Goal: Task Accomplishment & Management: Use online tool/utility

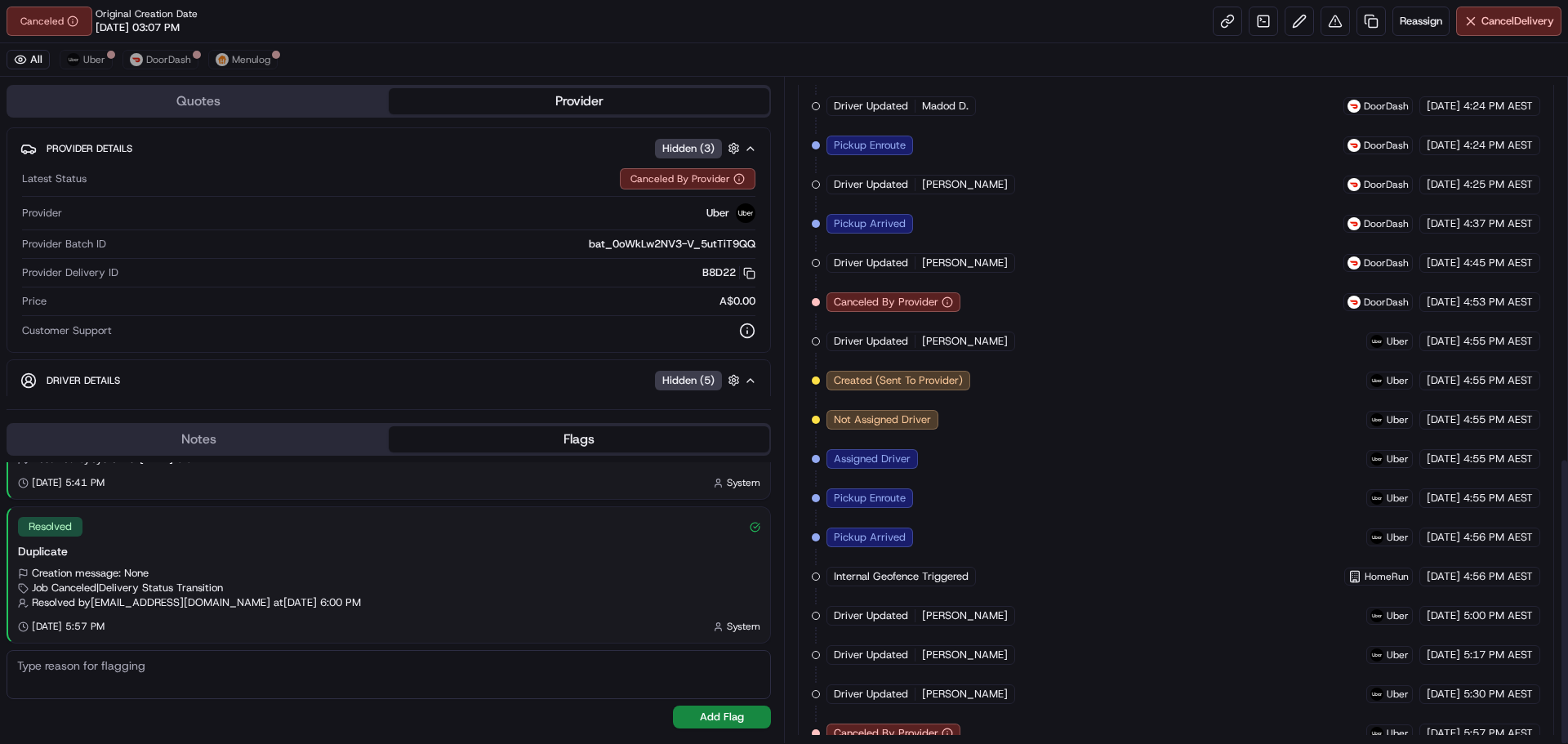
scroll to position [880, 0]
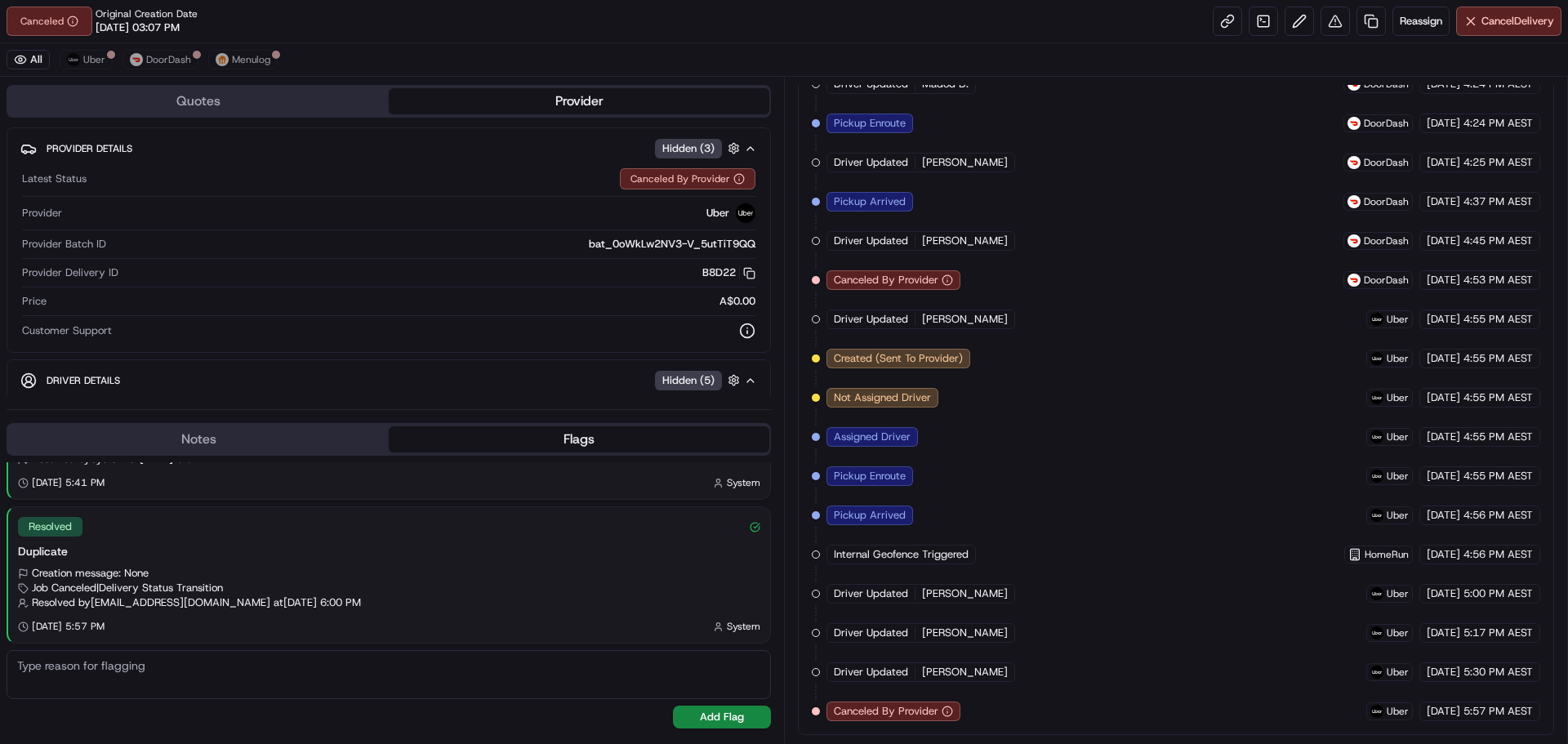
click at [984, 598] on div "Created (Sent To Provider) Menulog [DATE] 3:07 PM AEST Not Assigned Driver Menu…" at bounding box center [1176, 182] width 729 height 1078
click at [1412, 23] on span "Reassign" at bounding box center [1421, 20] width 42 height 14
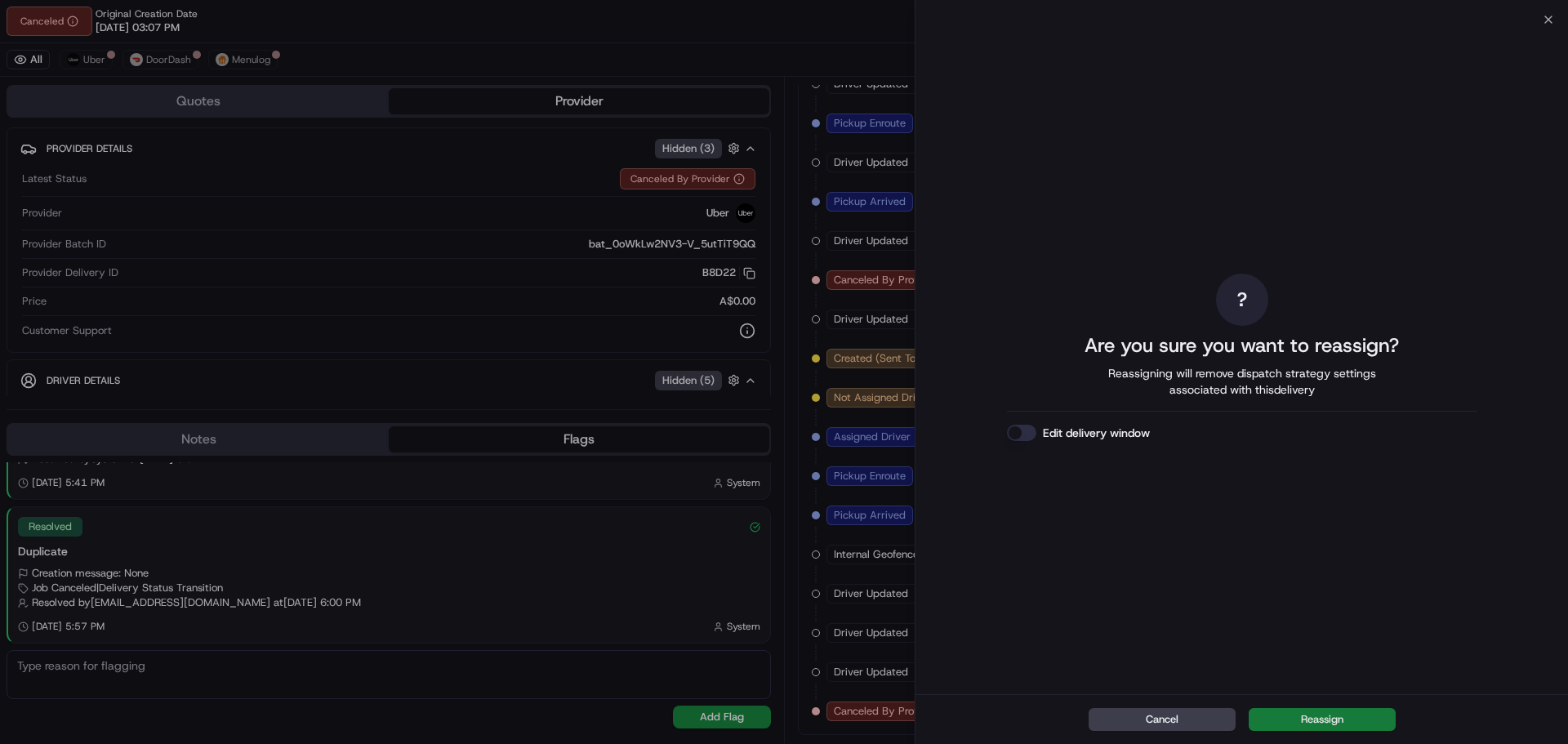
click at [1324, 727] on button "Reassign" at bounding box center [1322, 719] width 147 height 23
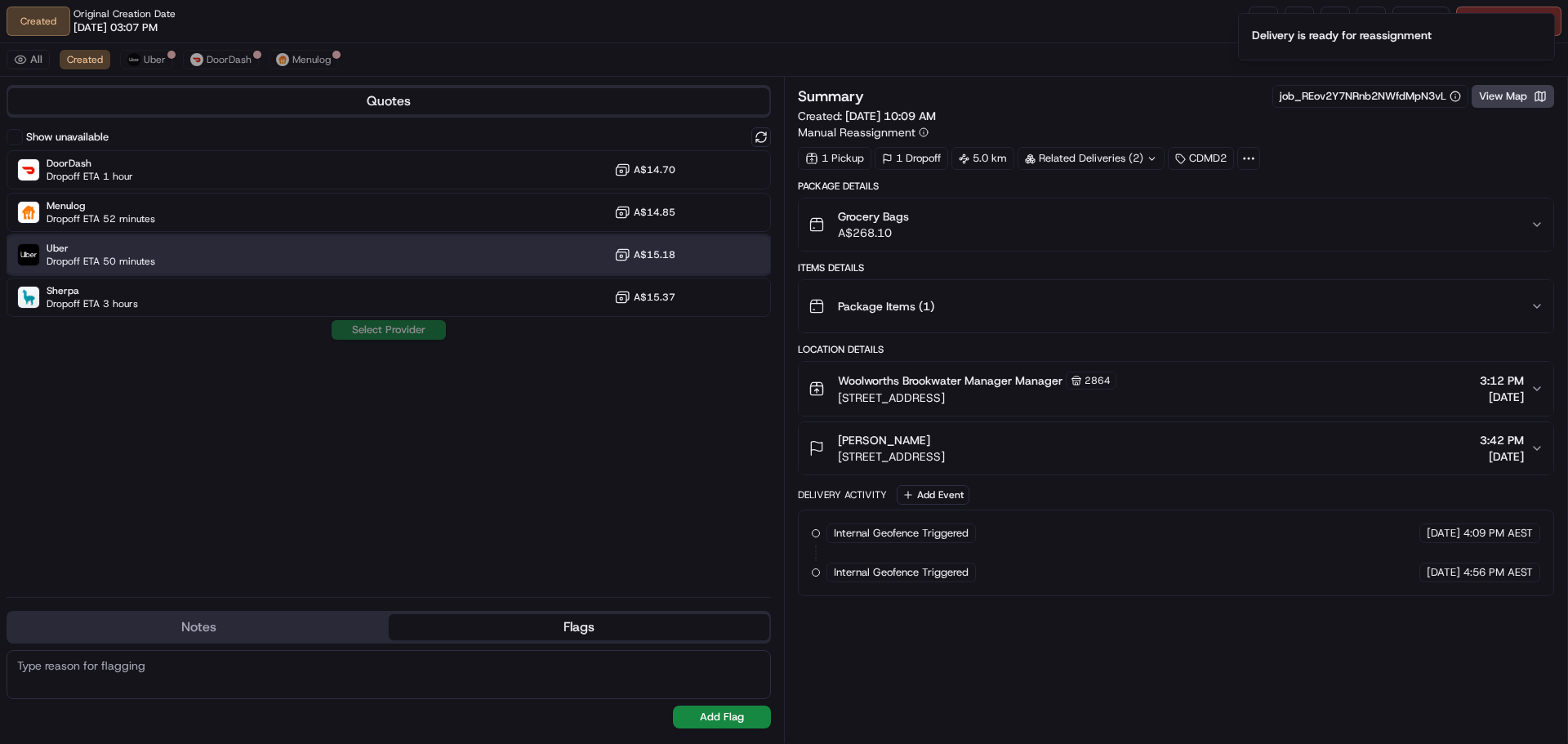
click at [400, 251] on div "Uber Dropoff ETA 50 minutes A$15.18" at bounding box center [388, 255] width 764 height 39
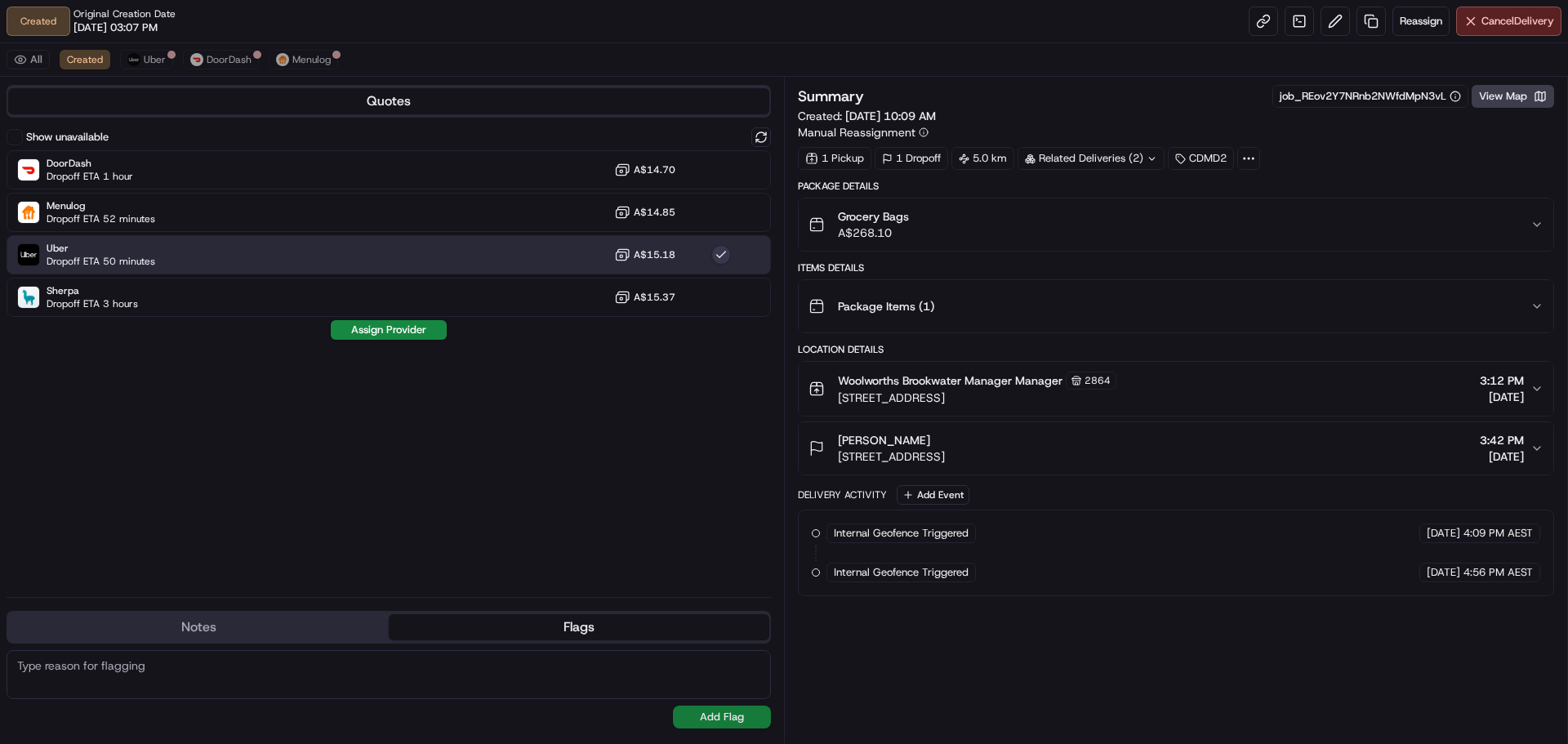
click at [696, 706] on button "Add Flag" at bounding box center [722, 717] width 98 height 23
click at [386, 323] on button "Assign Provider" at bounding box center [388, 330] width 116 height 19
